Goal: Task Accomplishment & Management: Use online tool/utility

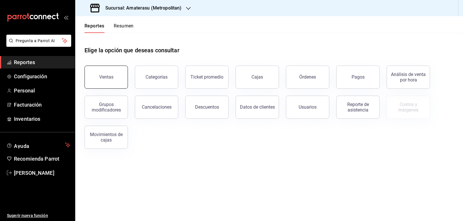
click at [108, 73] on button "Ventas" at bounding box center [106, 77] width 43 height 23
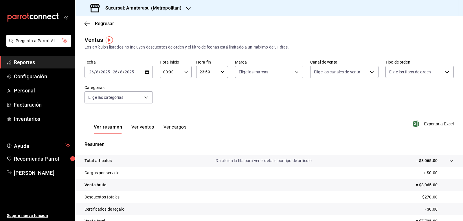
click at [184, 75] on div "00:00 Hora inicio" at bounding box center [176, 72] width 32 height 12
click at [164, 93] on button "05" at bounding box center [167, 99] width 14 height 12
type input "05:00"
click at [218, 93] on div at bounding box center [231, 110] width 463 height 221
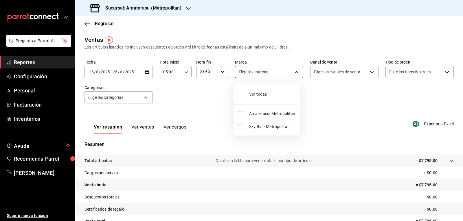
click at [243, 73] on body "Pregunta a Parrot AI Reportes Configuración Personal Facturación Inventarios Ay…" at bounding box center [231, 110] width 463 height 221
click at [241, 112] on input "checkbox" at bounding box center [239, 113] width 5 height 5
checkbox input "true"
type input "e4cd7fcb-d45b-43ae-a99f-ad4ccfcd9032"
click at [215, 108] on div at bounding box center [231, 110] width 463 height 221
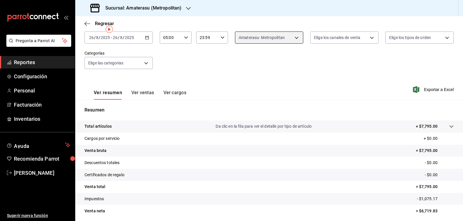
scroll to position [56, 0]
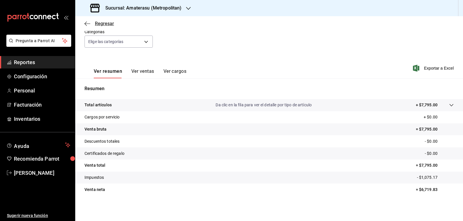
click at [112, 24] on span "Regresar" at bounding box center [104, 23] width 19 height 5
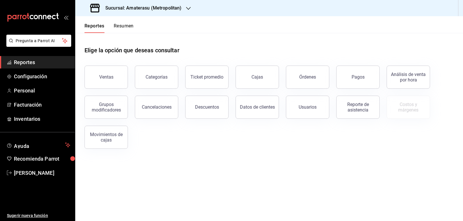
click at [168, 37] on div "Elige la opción que deseas consultar" at bounding box center [269, 46] width 369 height 26
click at [173, 29] on header "Reportes Resumen" at bounding box center [269, 24] width 388 height 17
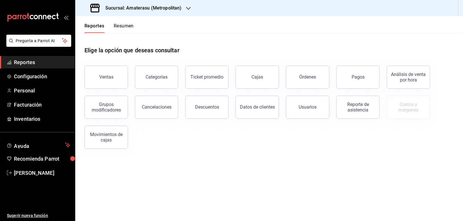
click at [173, 29] on header "Reportes Resumen" at bounding box center [269, 24] width 388 height 17
